Goal: Information Seeking & Learning: Check status

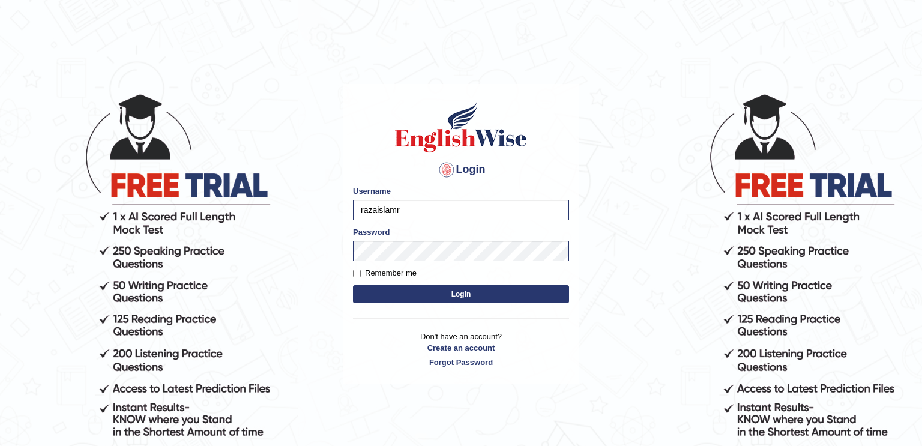
type input "razaislam"
click at [379, 295] on button "Login" at bounding box center [461, 294] width 216 height 18
click at [353, 271] on input "Remember me" at bounding box center [357, 273] width 8 height 8
checkbox input "true"
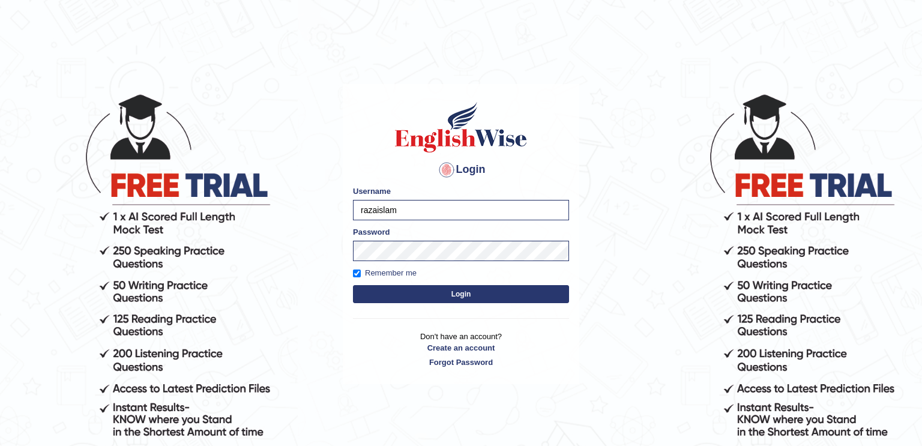
click at [398, 298] on button "Login" at bounding box center [461, 294] width 216 height 18
click at [391, 311] on div "Login Please fix the following errors: Username razaislam Password Remember me …" at bounding box center [461, 234] width 236 height 301
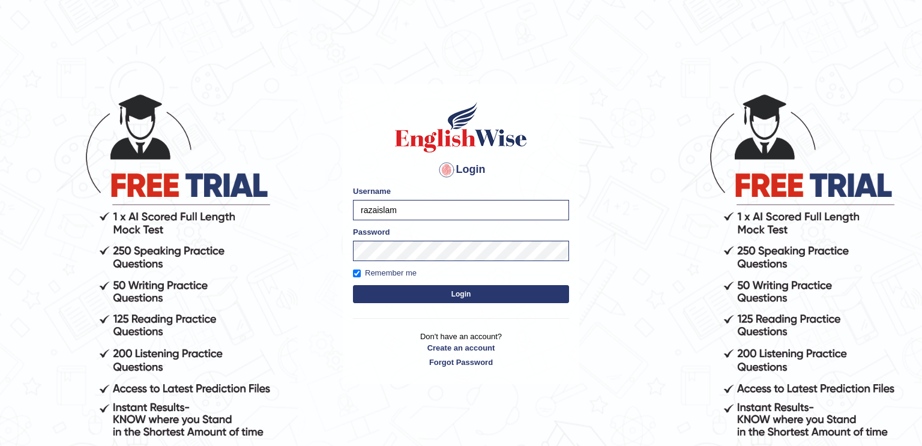
click at [384, 296] on button "Login" at bounding box center [461, 294] width 216 height 18
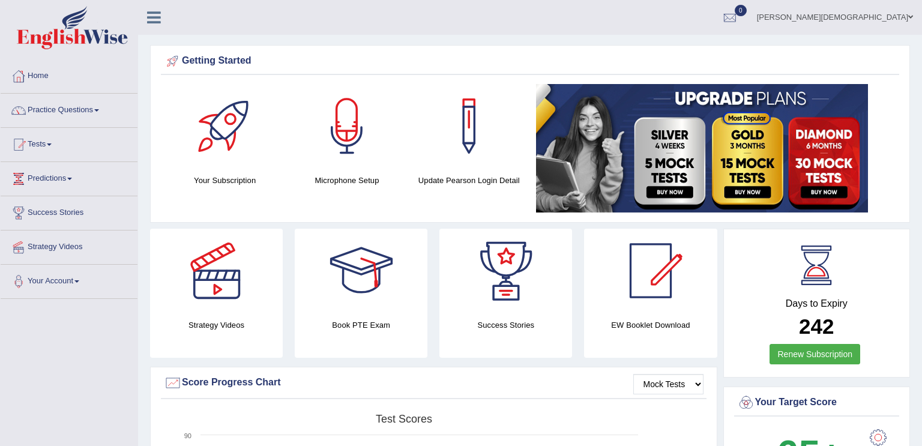
click at [243, 157] on div at bounding box center [225, 126] width 84 height 84
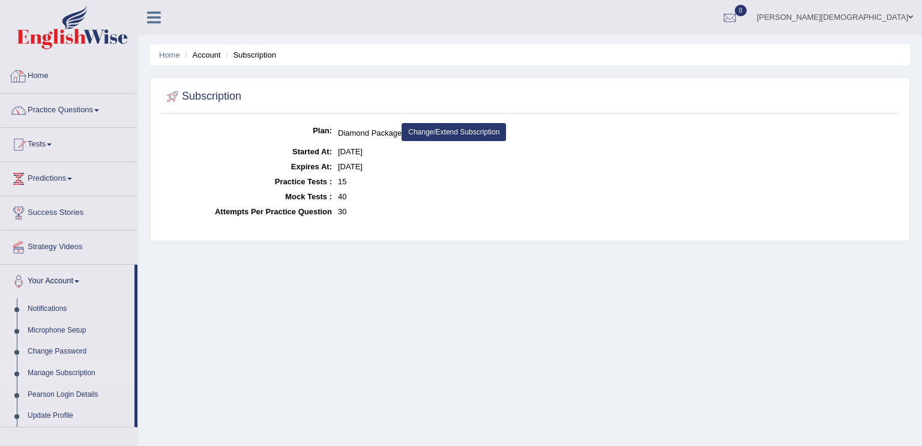
click at [47, 76] on link "Home" at bounding box center [69, 74] width 137 height 30
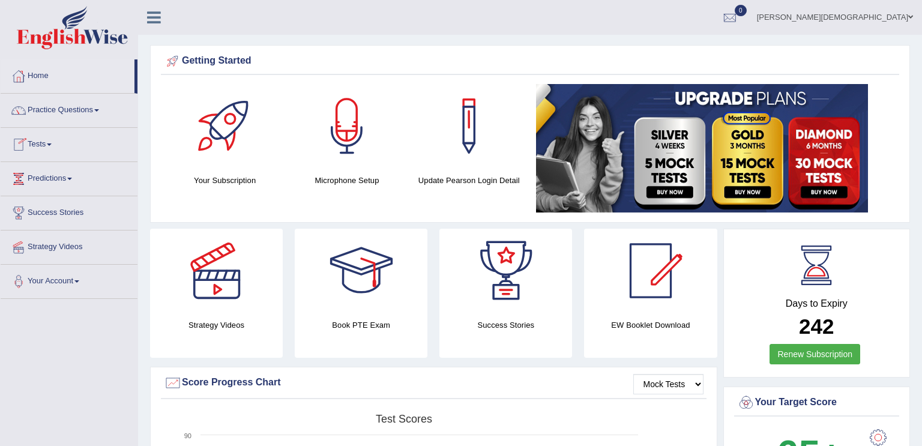
click at [58, 140] on link "Tests" at bounding box center [69, 143] width 137 height 30
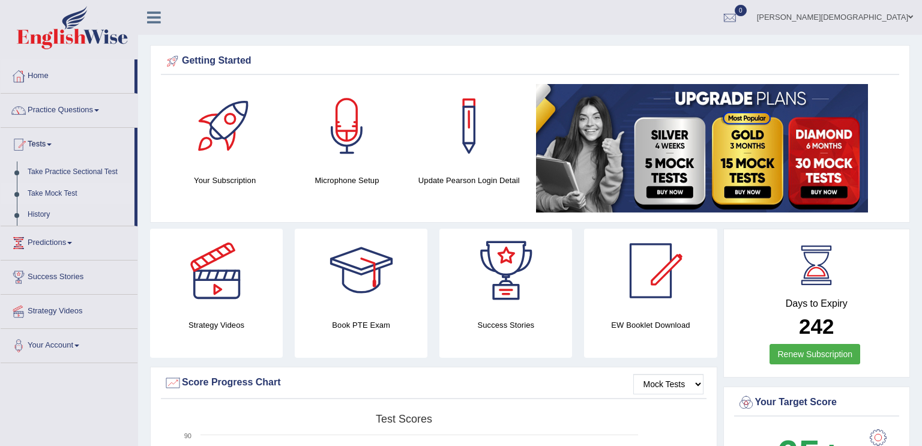
click at [61, 193] on link "Take Mock Test" at bounding box center [78, 194] width 112 height 22
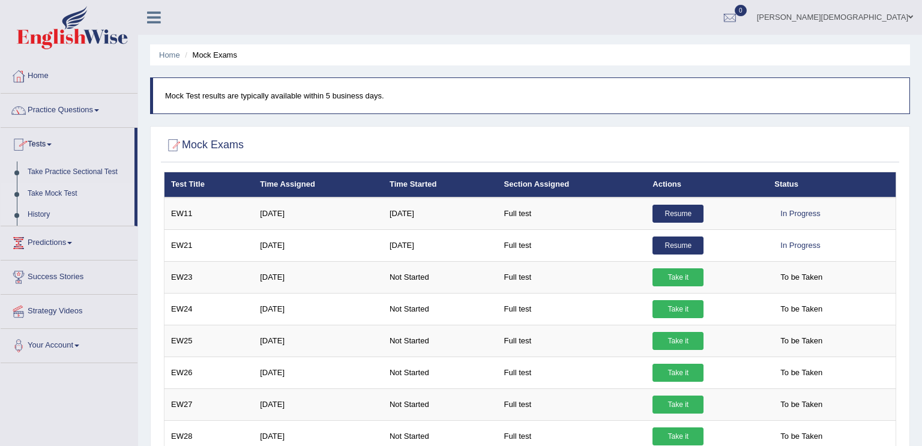
click at [38, 207] on link "History" at bounding box center [78, 215] width 112 height 22
click at [37, 213] on link "History" at bounding box center [78, 215] width 112 height 22
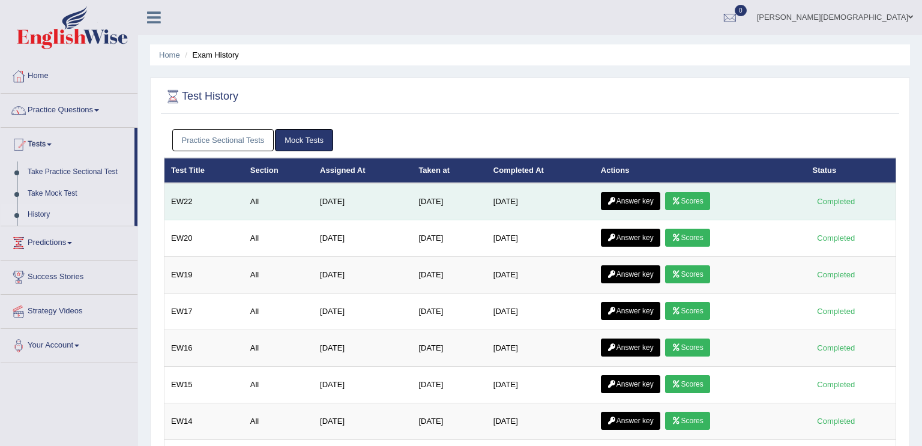
click at [685, 200] on link "Scores" at bounding box center [687, 201] width 44 height 18
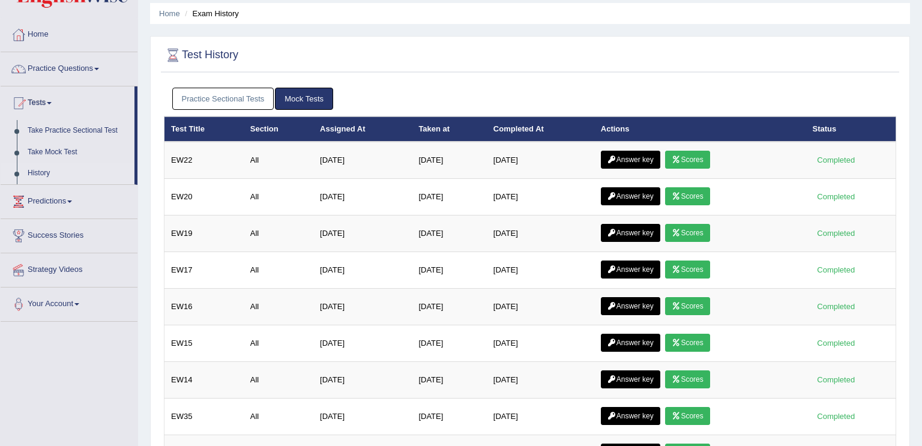
scroll to position [17, 0]
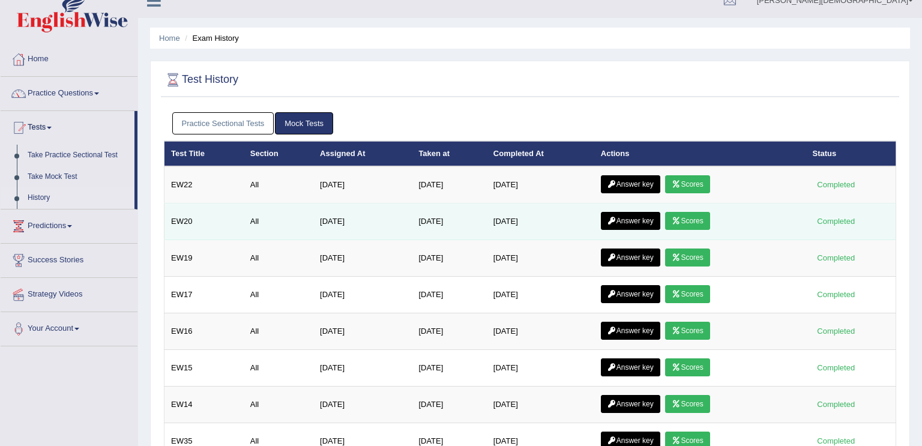
click at [694, 214] on link "Scores" at bounding box center [687, 221] width 44 height 18
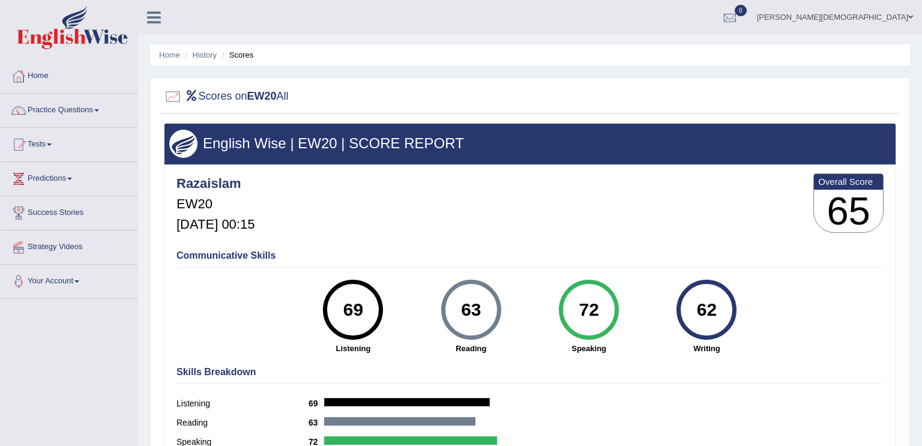
click at [243, 58] on li "Scores" at bounding box center [236, 54] width 35 height 11
click at [46, 136] on link "Tests" at bounding box center [69, 143] width 137 height 30
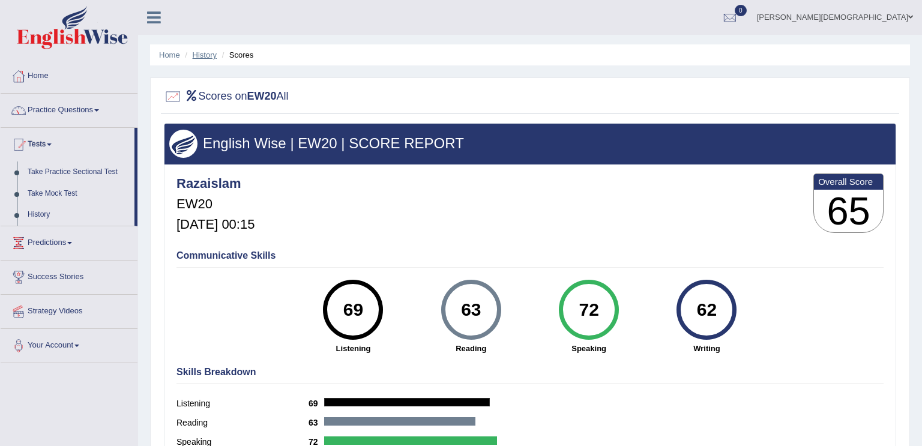
click at [205, 58] on link "History" at bounding box center [205, 54] width 24 height 9
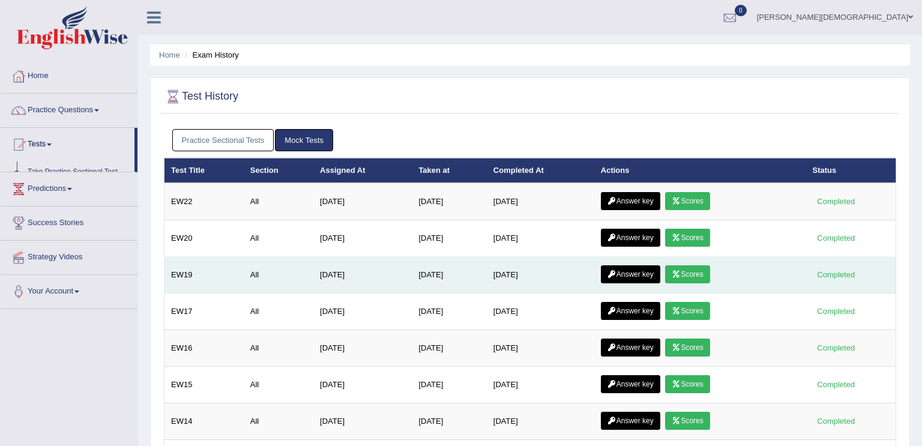
click at [695, 265] on link "Scores" at bounding box center [687, 274] width 44 height 18
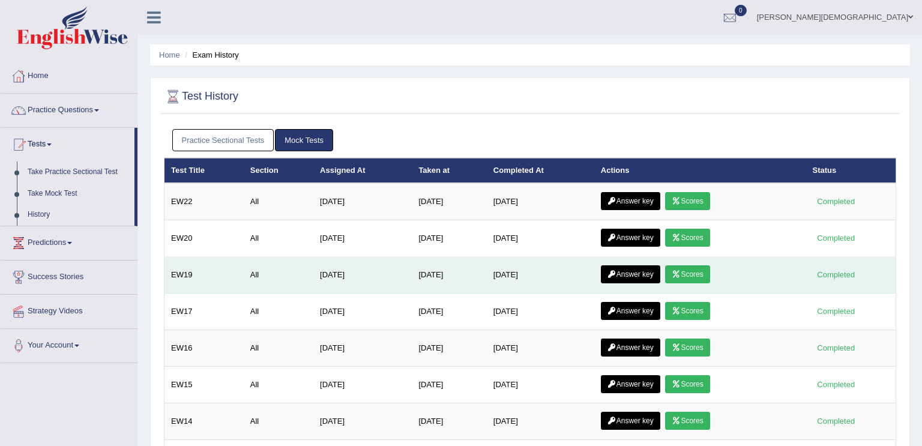
click at [694, 269] on link "Scores" at bounding box center [687, 274] width 44 height 18
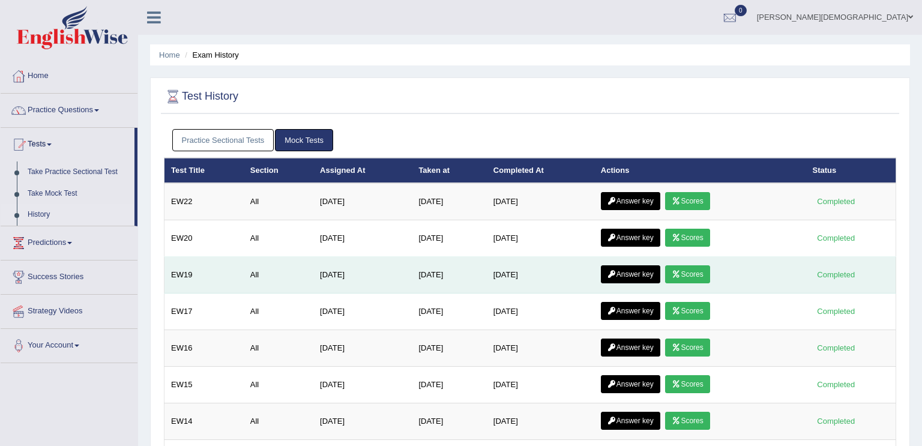
click at [694, 269] on link "Scores" at bounding box center [687, 274] width 44 height 18
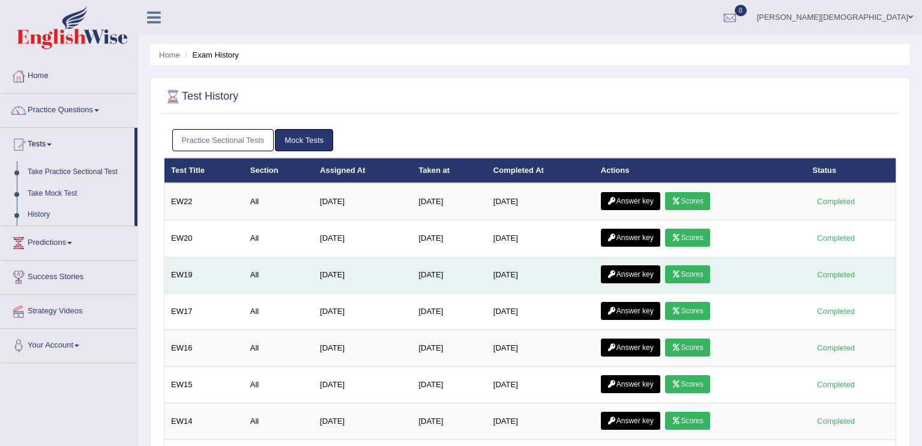
click at [694, 269] on link "Scores" at bounding box center [687, 274] width 44 height 18
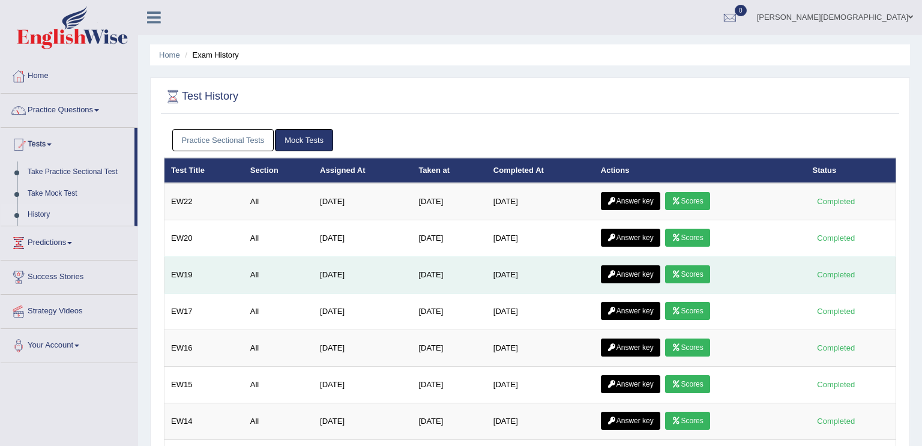
click at [694, 269] on link "Scores" at bounding box center [687, 274] width 44 height 18
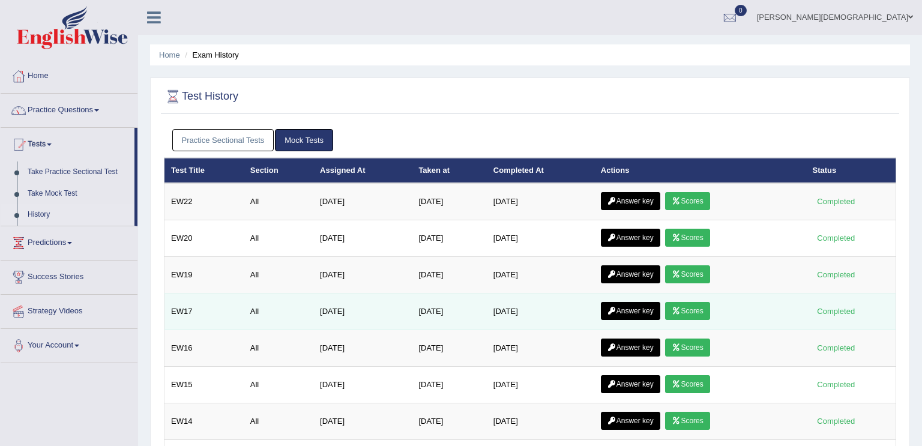
click at [641, 310] on link "Answer key" at bounding box center [630, 311] width 59 height 18
click at [674, 303] on link "Scores" at bounding box center [687, 311] width 44 height 18
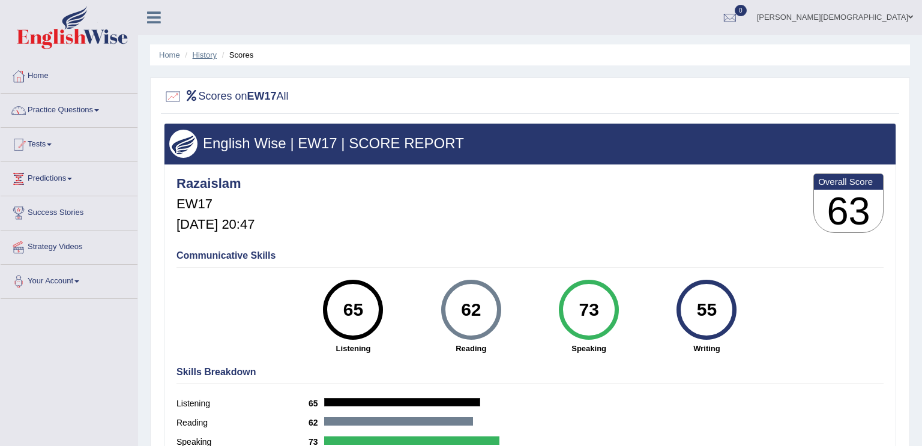
click at [196, 53] on link "History" at bounding box center [205, 54] width 24 height 9
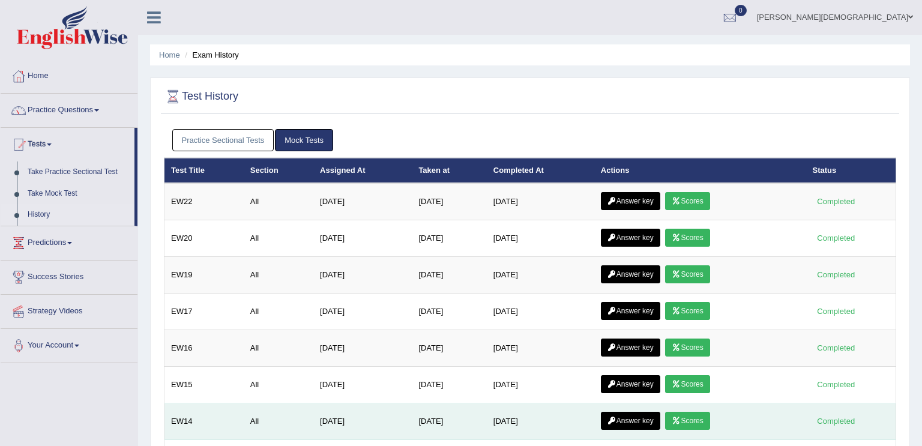
click at [692, 421] on link "Scores" at bounding box center [687, 421] width 44 height 18
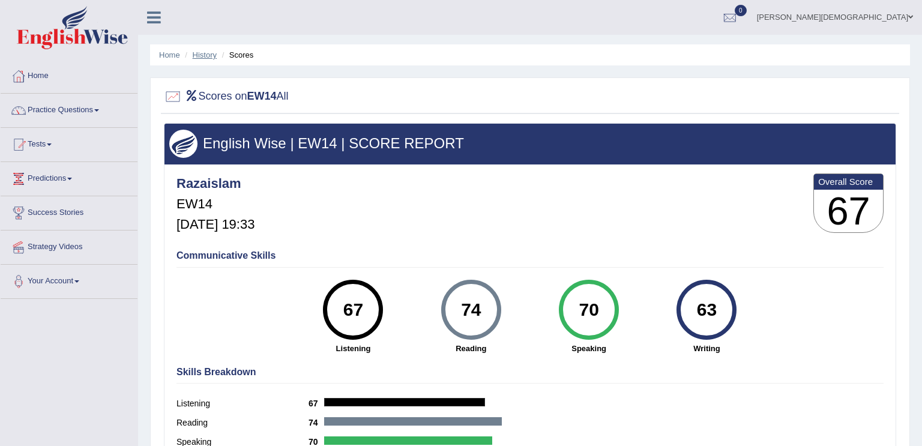
click at [203, 54] on link "History" at bounding box center [205, 54] width 24 height 9
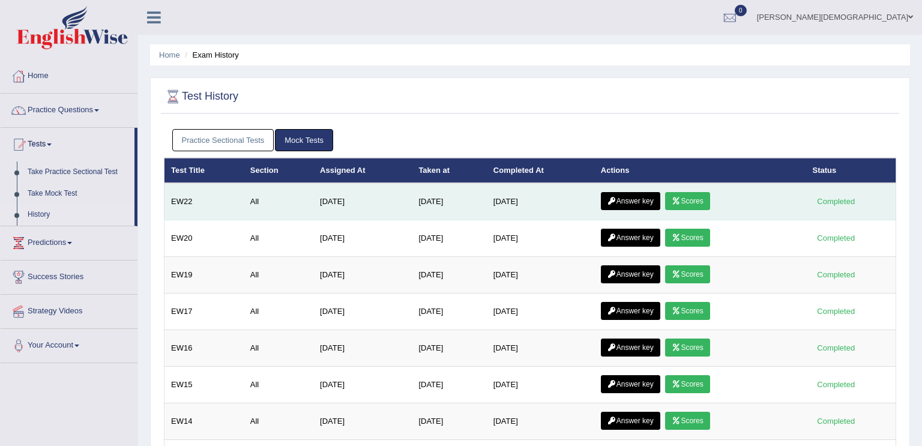
click at [698, 196] on link "Scores" at bounding box center [687, 201] width 44 height 18
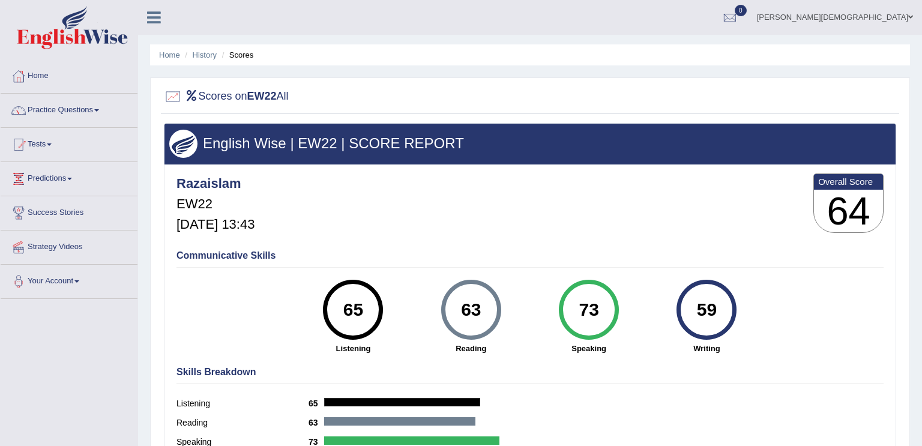
click at [312, 254] on h4 "Communicative Skills" at bounding box center [529, 255] width 707 height 11
click at [312, 255] on h4 "Communicative Skills" at bounding box center [529, 255] width 707 height 11
click at [222, 97] on h2 "Scores on EW22 All" at bounding box center [226, 97] width 125 height 18
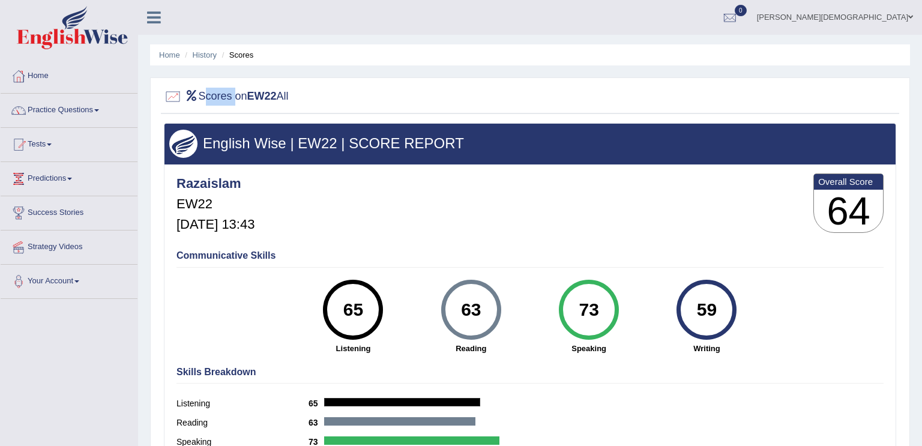
click at [217, 49] on li "History" at bounding box center [199, 54] width 35 height 11
click at [205, 50] on link "History" at bounding box center [205, 54] width 24 height 9
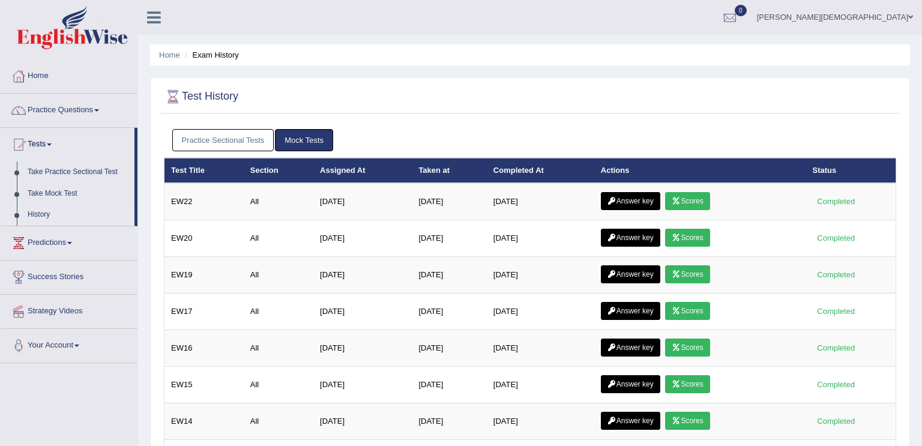
click at [245, 130] on link "Practice Sectional Tests" at bounding box center [223, 140] width 102 height 22
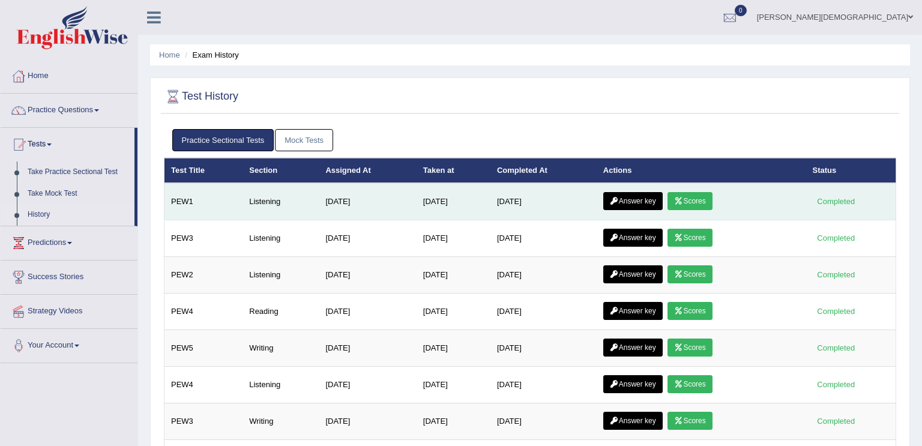
click at [416, 183] on td "[DATE]" at bounding box center [453, 201] width 74 height 37
click at [416, 183] on td "Jun 20, 2025" at bounding box center [453, 201] width 74 height 37
click at [416, 196] on td "Jun 20, 2025" at bounding box center [453, 201] width 74 height 37
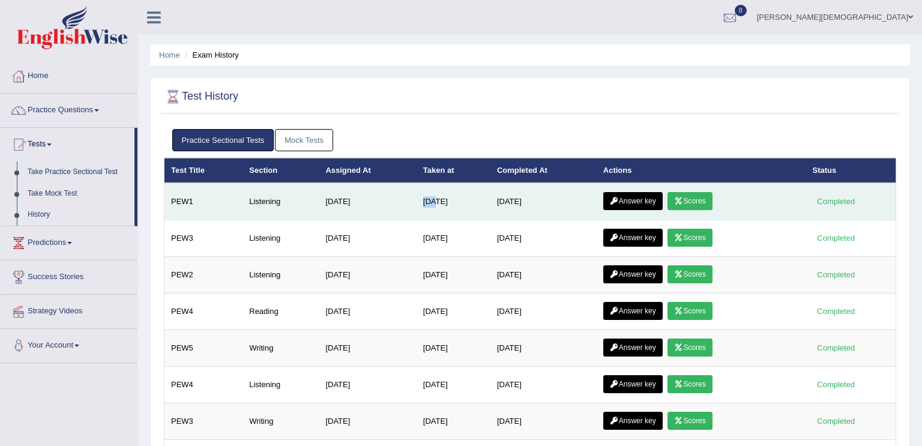
click at [416, 196] on td "Jun 20, 2025" at bounding box center [453, 201] width 74 height 37
click at [696, 198] on link "Scores" at bounding box center [689, 201] width 44 height 18
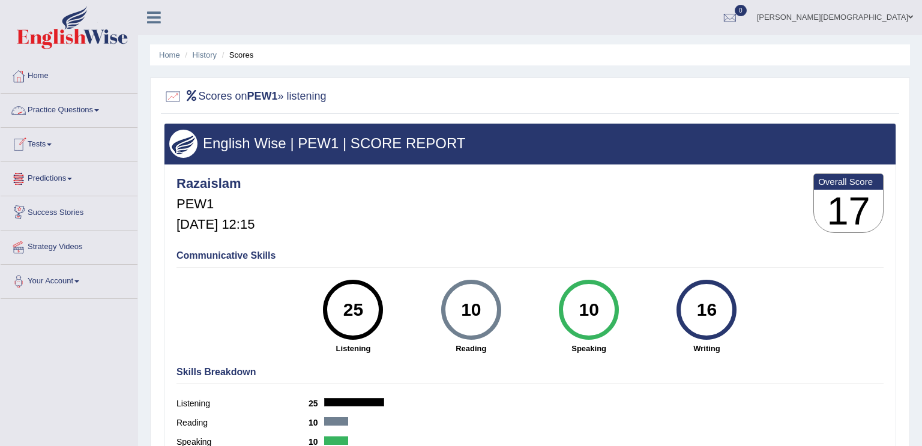
click at [112, 98] on link "Practice Questions" at bounding box center [69, 109] width 137 height 30
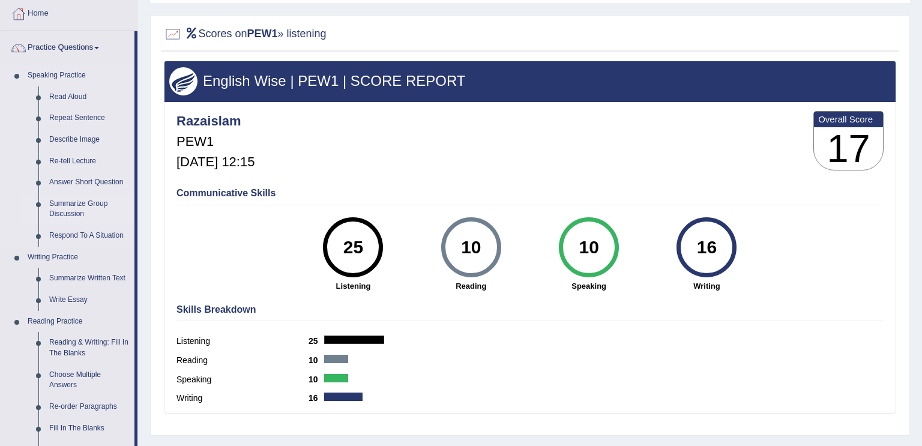
scroll to position [65, 0]
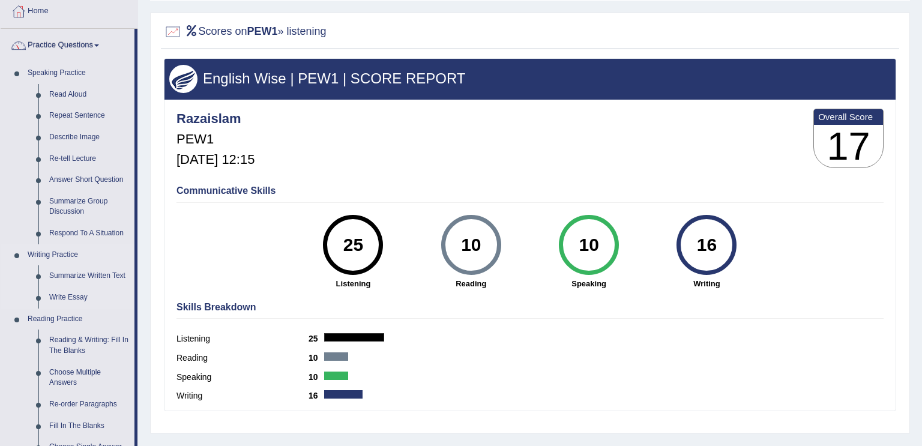
click at [19, 287] on li "Writing Practice Summarize Written Text Write Essay" at bounding box center [68, 276] width 134 height 64
drag, startPoint x: 19, startPoint y: 392, endPoint x: 20, endPoint y: 365, distance: 27.7
click at [20, 365] on li "Reading Practice Reading & Writing: Fill In The Blanks Choose Multiple Answers …" at bounding box center [68, 382] width 134 height 149
click at [20, 174] on li "Speaking Practice Read Aloud Repeat Sentence Describe Image Re-tell Lecture Ans…" at bounding box center [68, 153] width 134 height 182
